Goal: Understand process/instructions: Learn how to perform a task or action

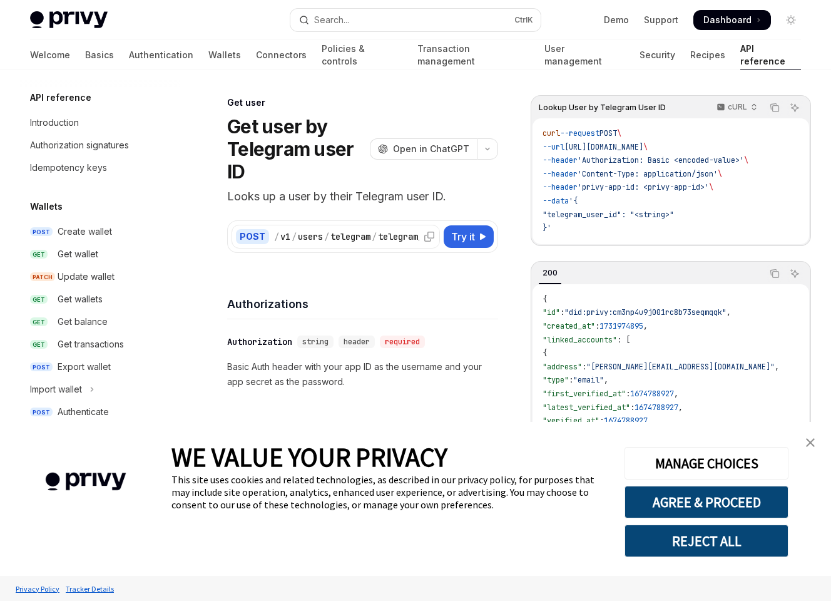
type textarea "*"
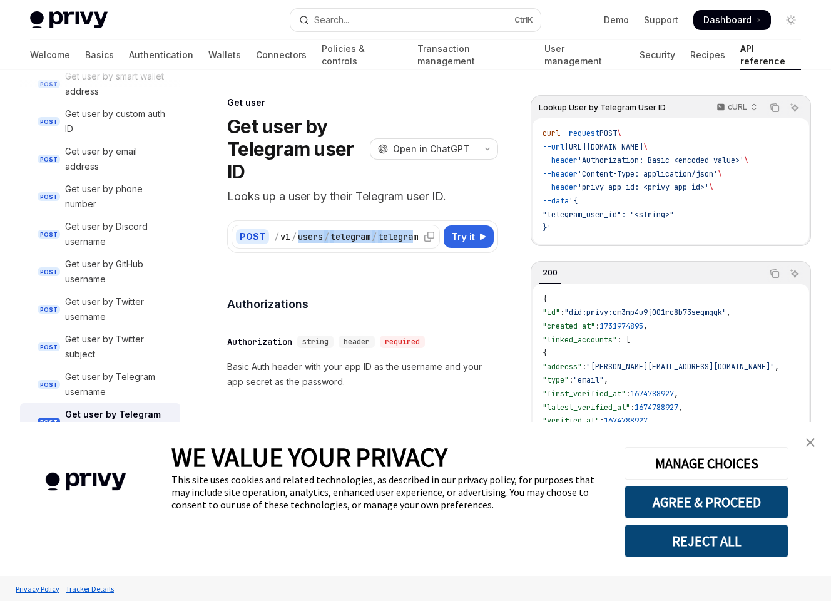
click at [418, 239] on div "/ v1 / users / telegram / telegram_user_id" at bounding box center [366, 236] width 184 height 13
click at [438, 249] on div "POST / v1 / users / telegram / telegram_user_id Try it" at bounding box center [362, 236] width 271 height 33
click at [428, 234] on icon at bounding box center [429, 237] width 10 height 10
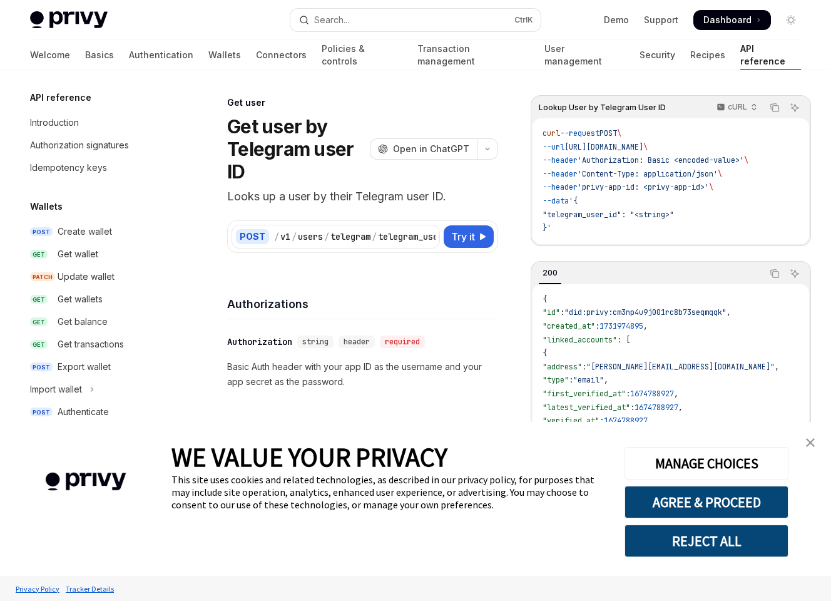
scroll to position [1188, 0]
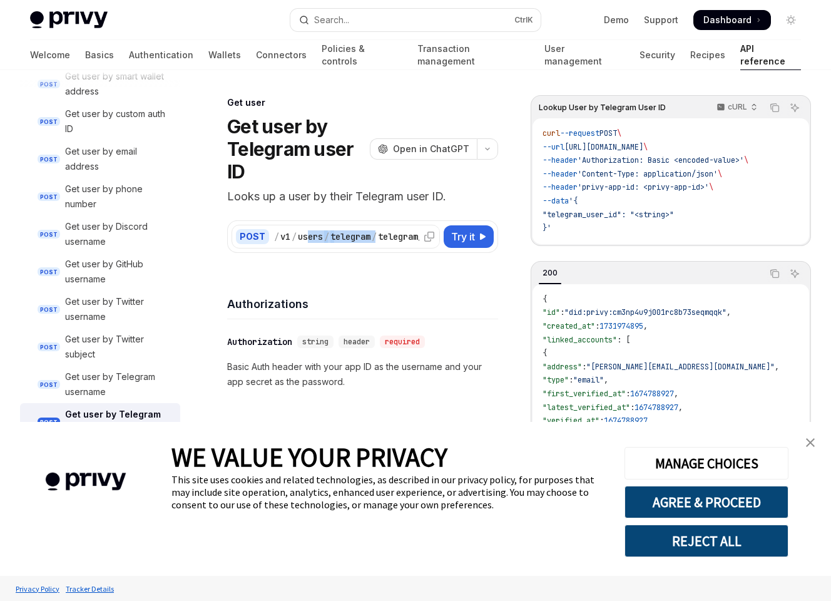
drag, startPoint x: 308, startPoint y: 237, endPoint x: 376, endPoint y: 239, distance: 68.3
click at [376, 239] on div "/ v1 / users / telegram / telegram_user_id" at bounding box center [366, 236] width 184 height 13
click at [384, 244] on div "POST / v1 / users / telegram / telegram_user_id" at bounding box center [336, 237] width 208 height 24
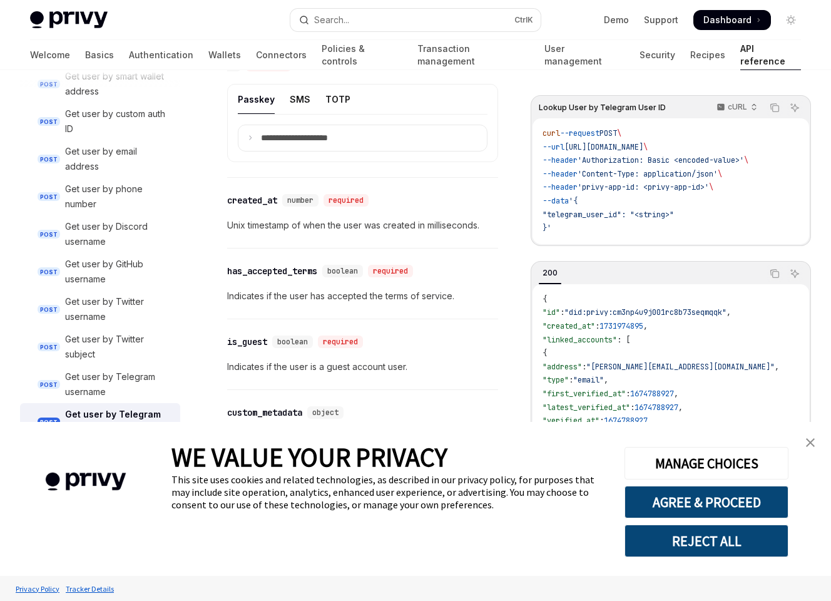
scroll to position [1014, 0]
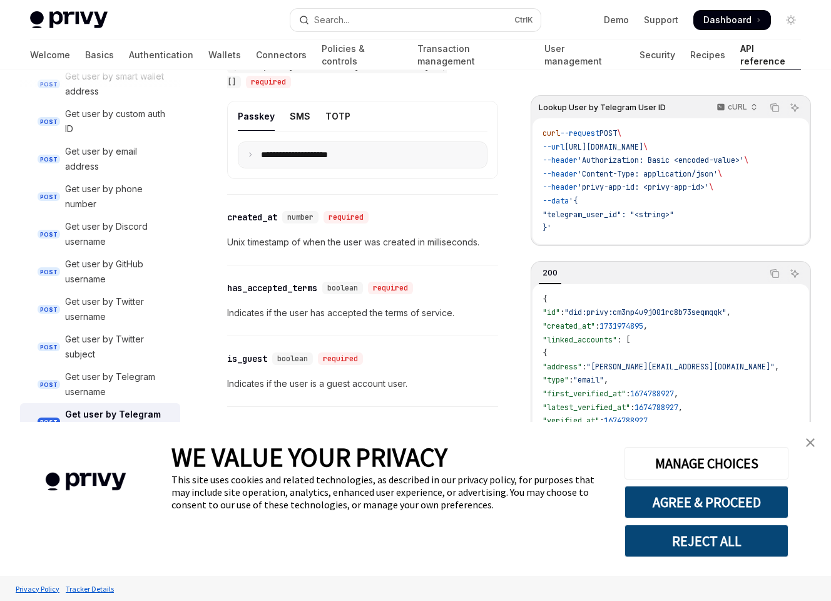
click at [255, 167] on summary "**********" at bounding box center [363, 155] width 249 height 26
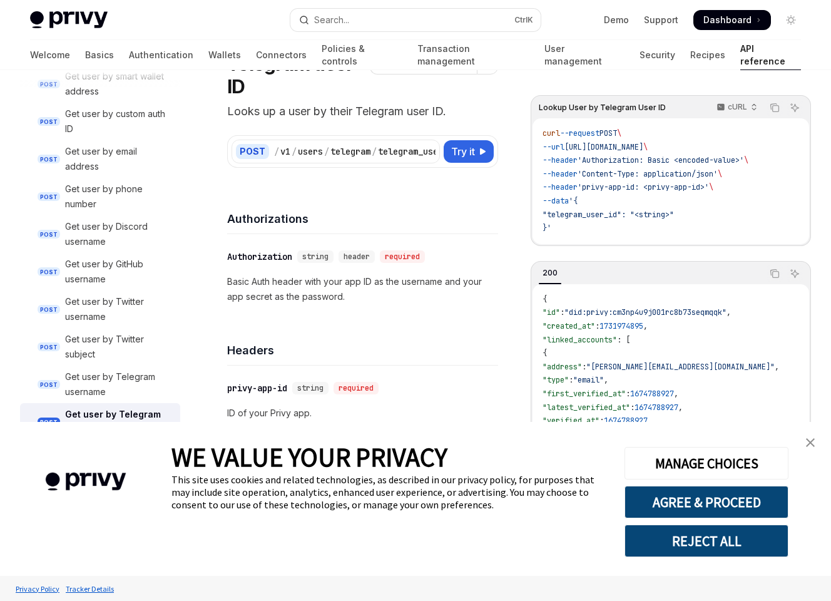
scroll to position [74, 0]
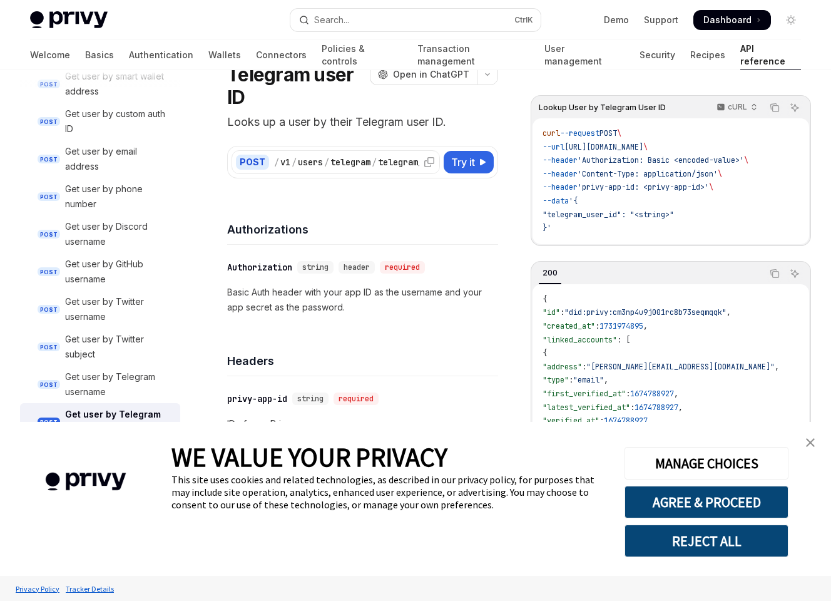
click at [303, 162] on div "users" at bounding box center [310, 162] width 25 height 13
click at [307, 163] on div "users" at bounding box center [310, 162] width 25 height 13
click at [429, 164] on icon at bounding box center [429, 162] width 10 height 10
click at [460, 158] on span "Try it" at bounding box center [463, 162] width 24 height 15
type textarea "*"
